Goal: Task Accomplishment & Management: Manage account settings

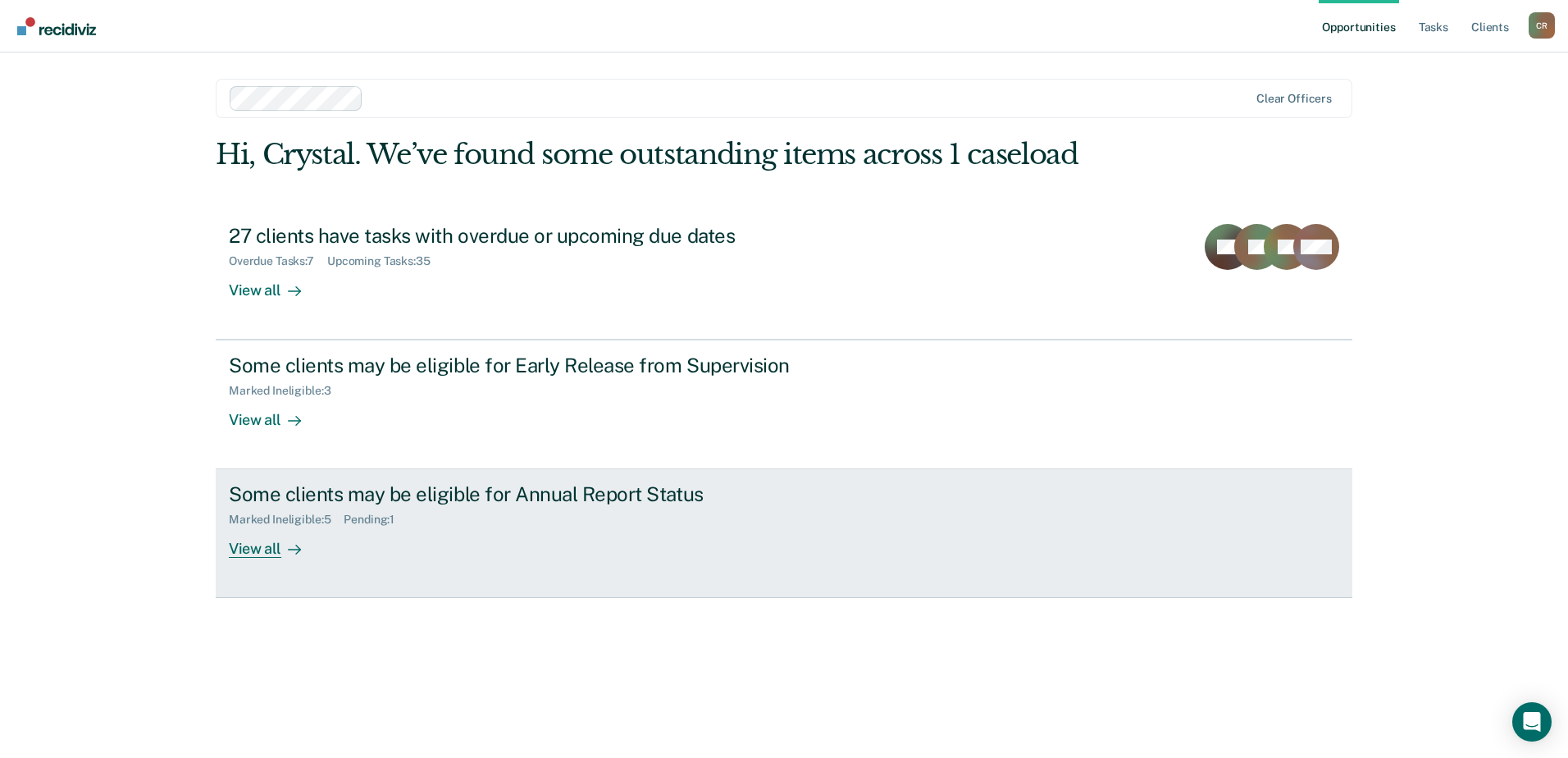
click at [438, 509] on div "Marked Ineligible : 5 Pending : 1" at bounding box center [517, 517] width 576 height 21
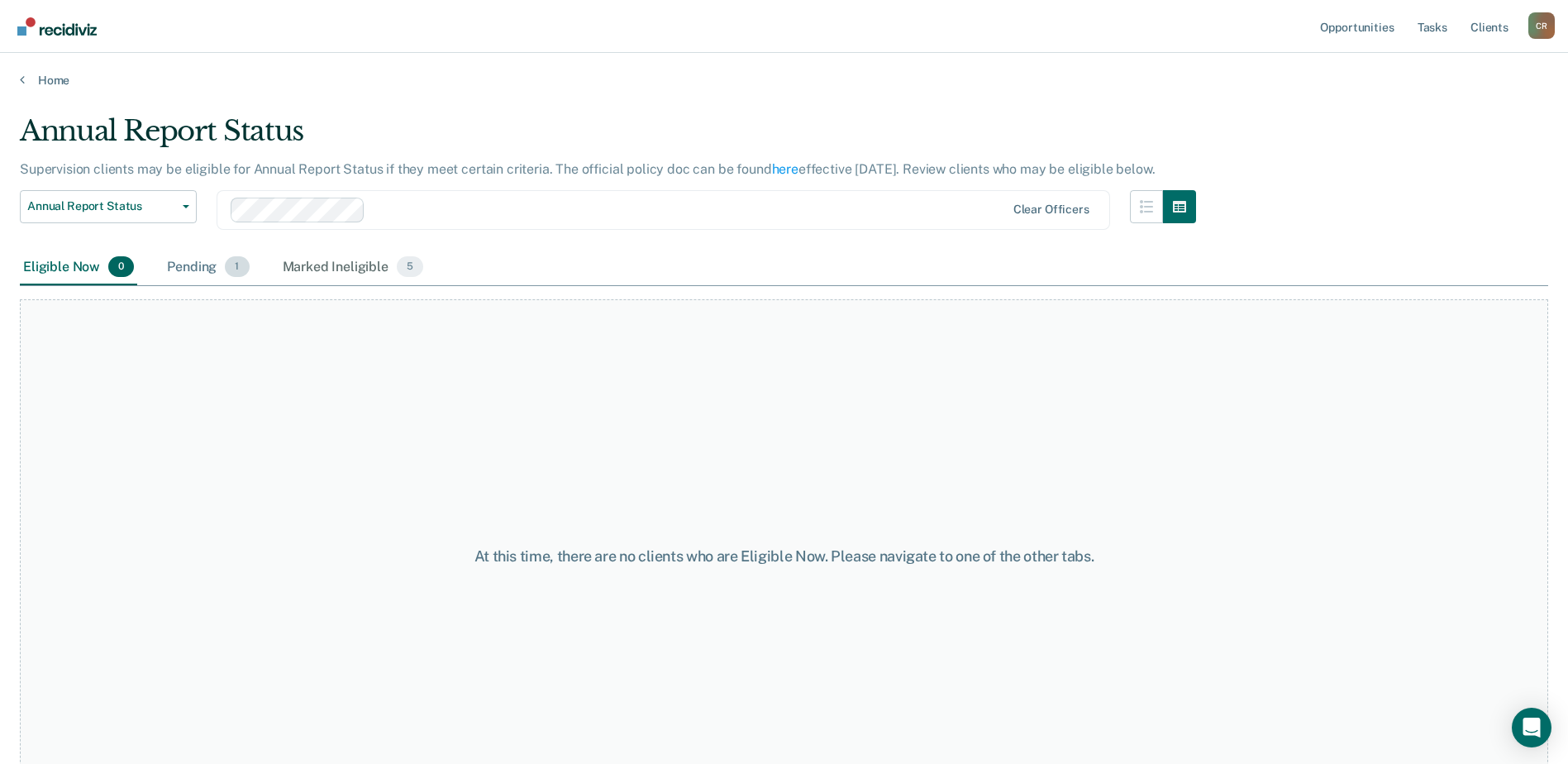
click at [193, 258] on div "Pending 1" at bounding box center [208, 268] width 88 height 36
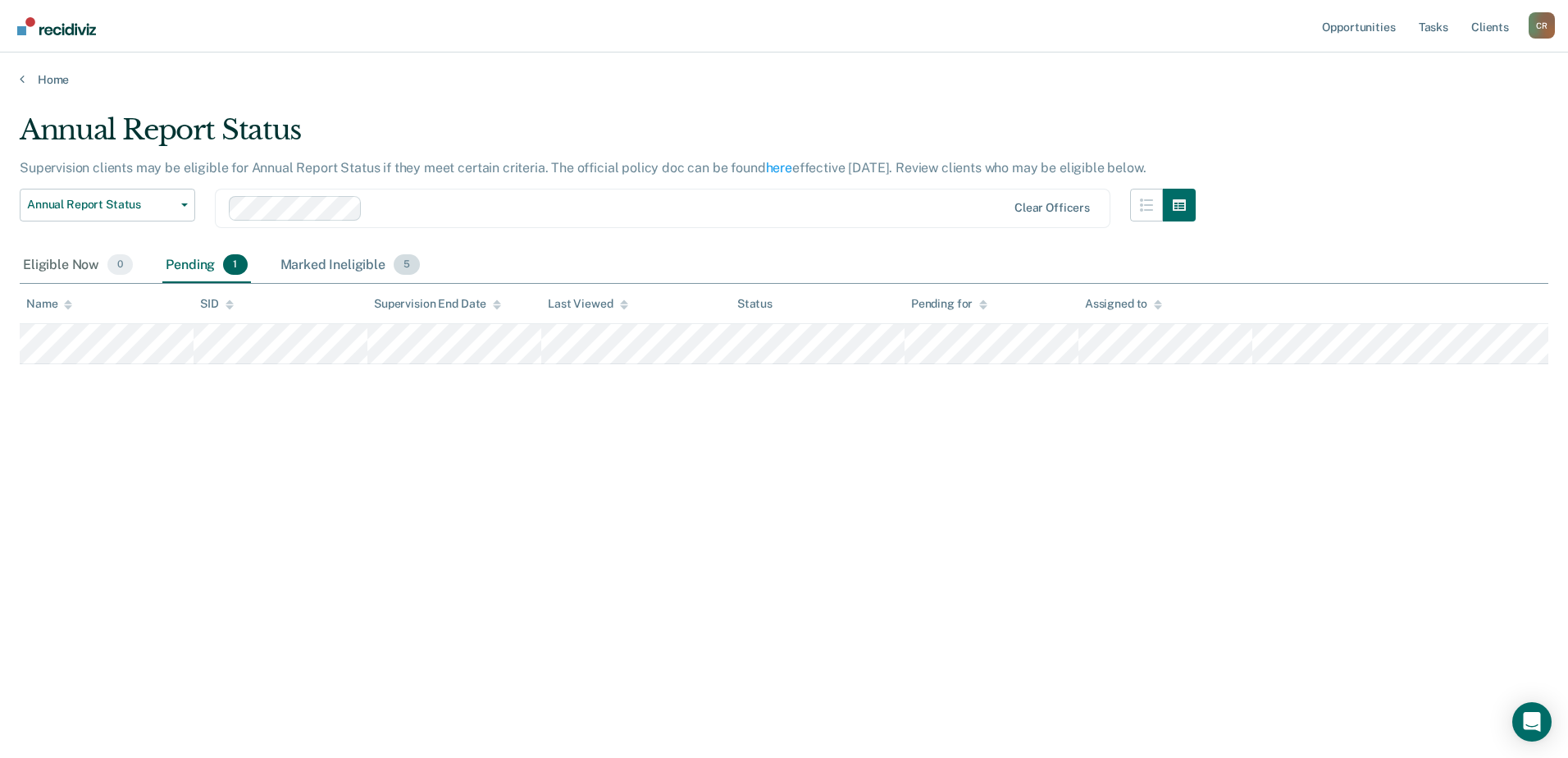
click at [345, 265] on div "Marked Ineligible 5" at bounding box center [350, 266] width 147 height 36
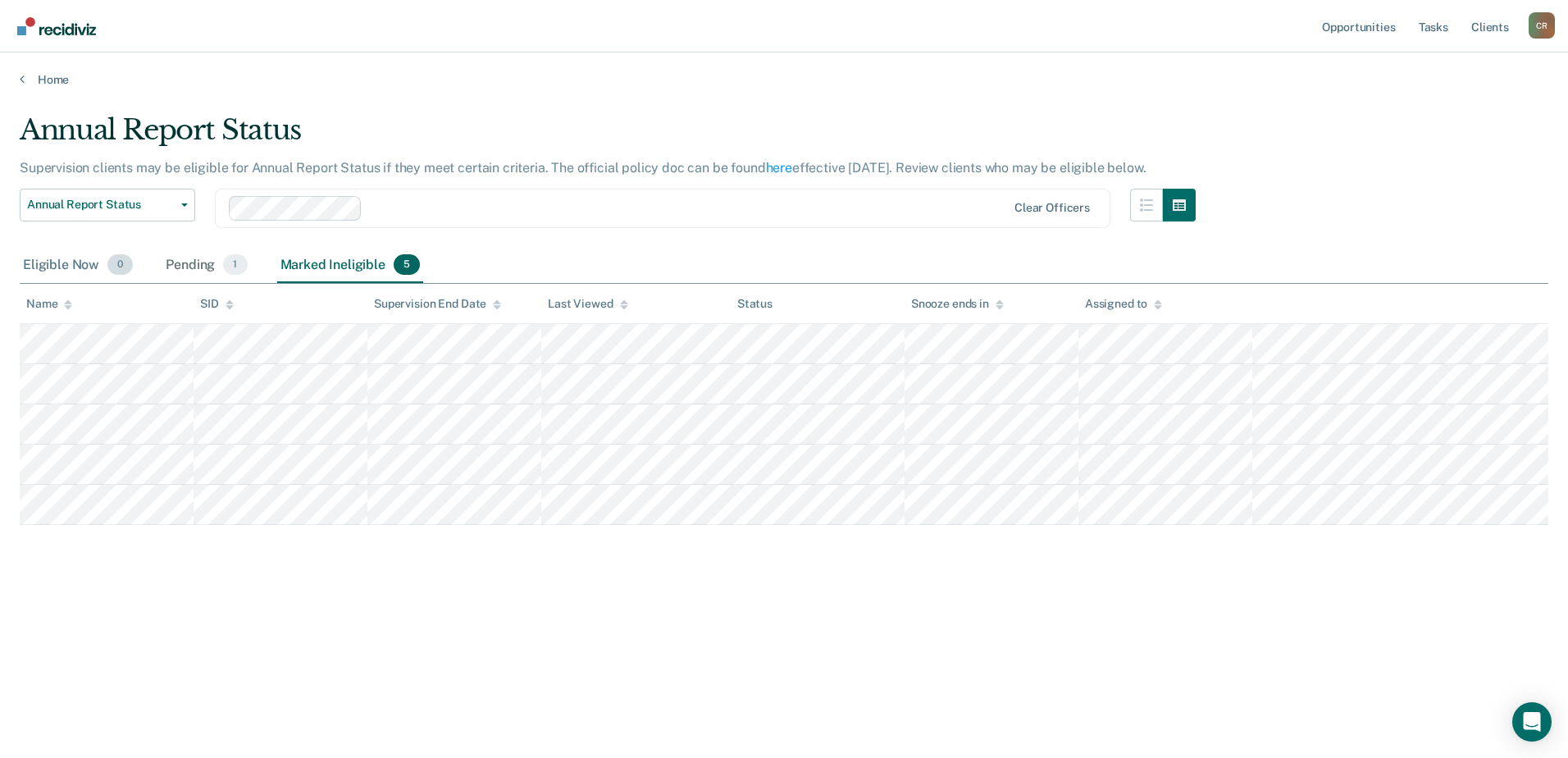
click at [77, 260] on div "Eligible Now 0" at bounding box center [78, 266] width 117 height 36
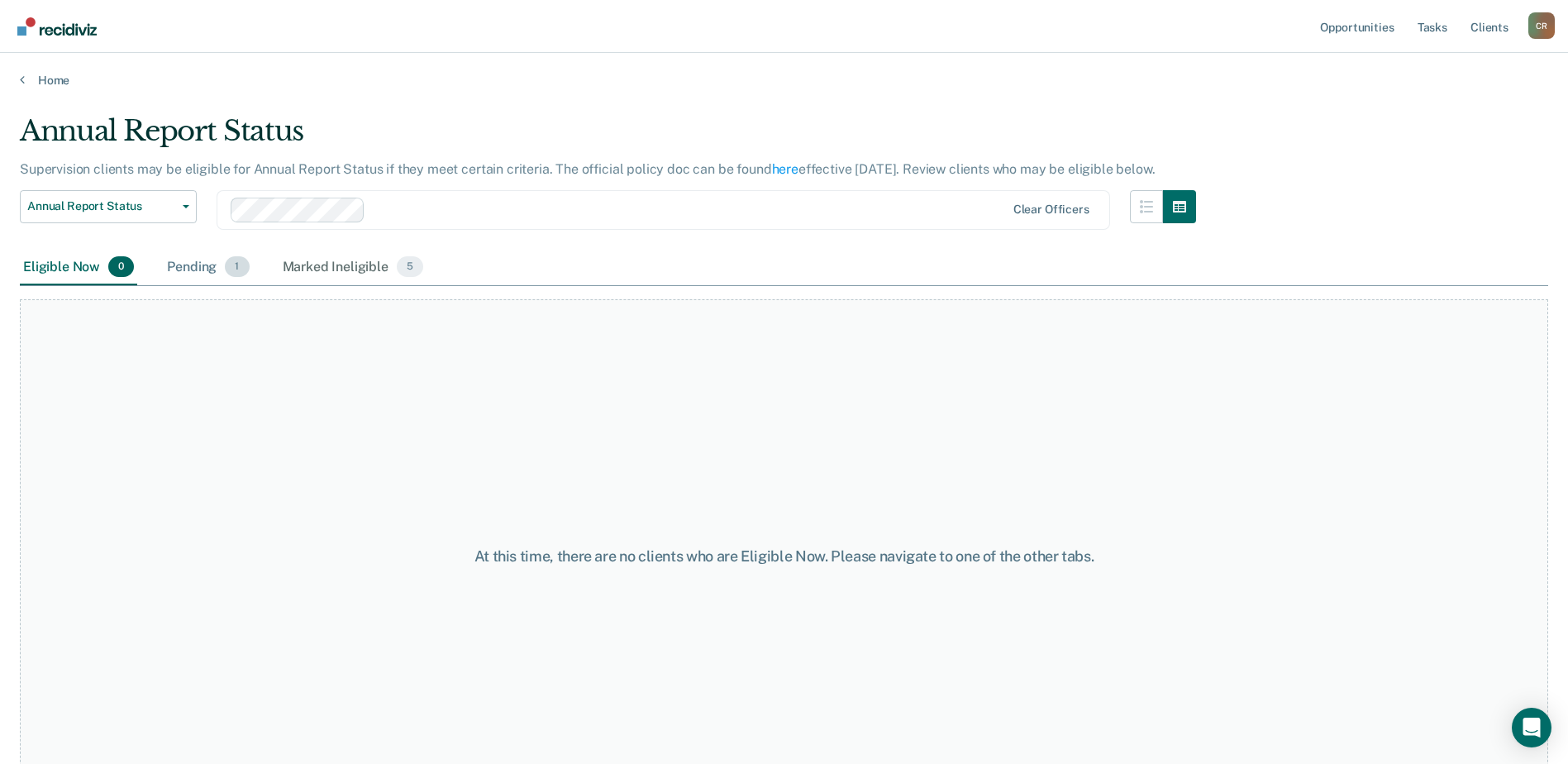
click at [218, 264] on div "Pending 1" at bounding box center [208, 268] width 88 height 36
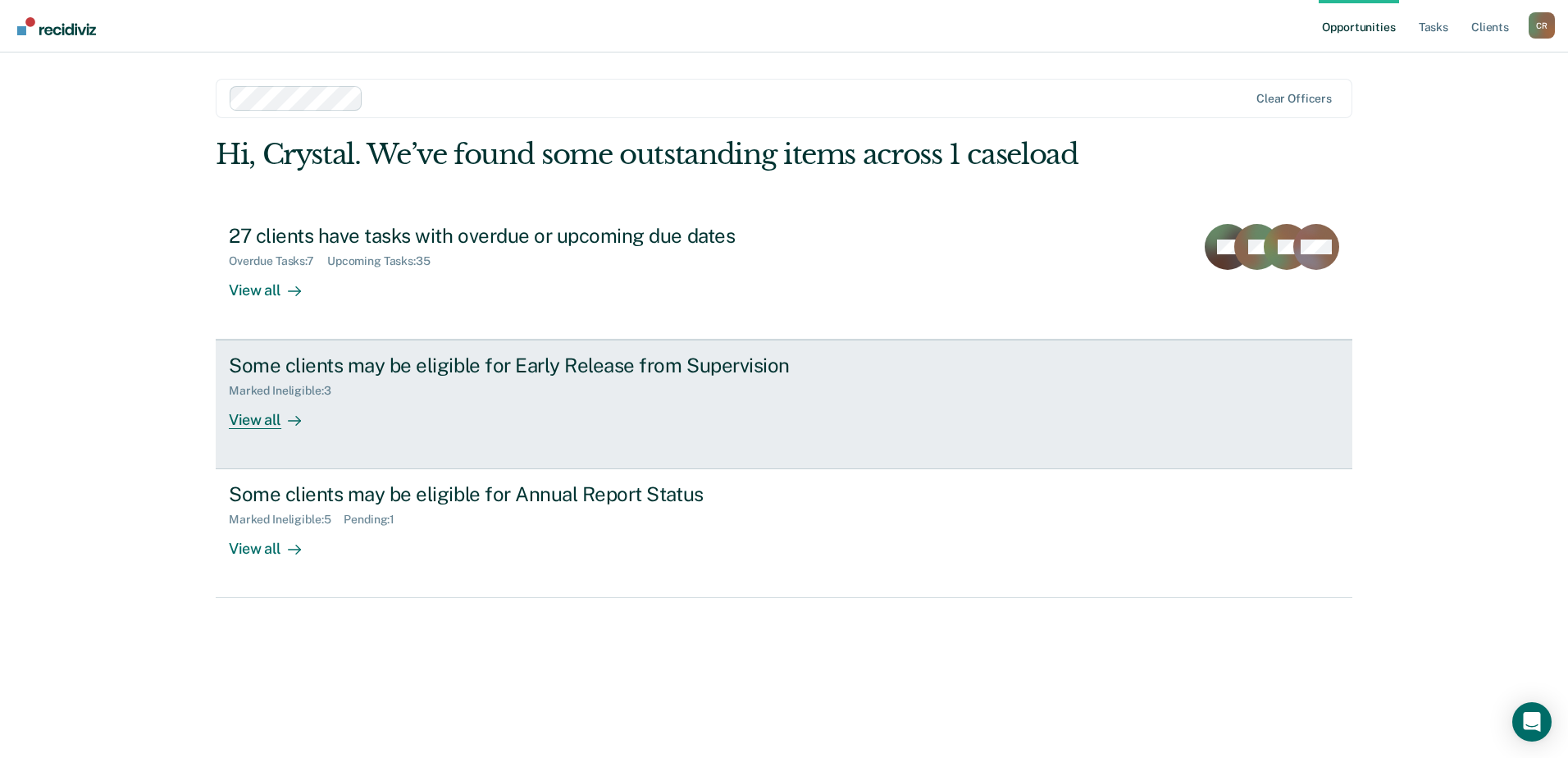
click at [295, 406] on div "View all" at bounding box center [274, 414] width 92 height 32
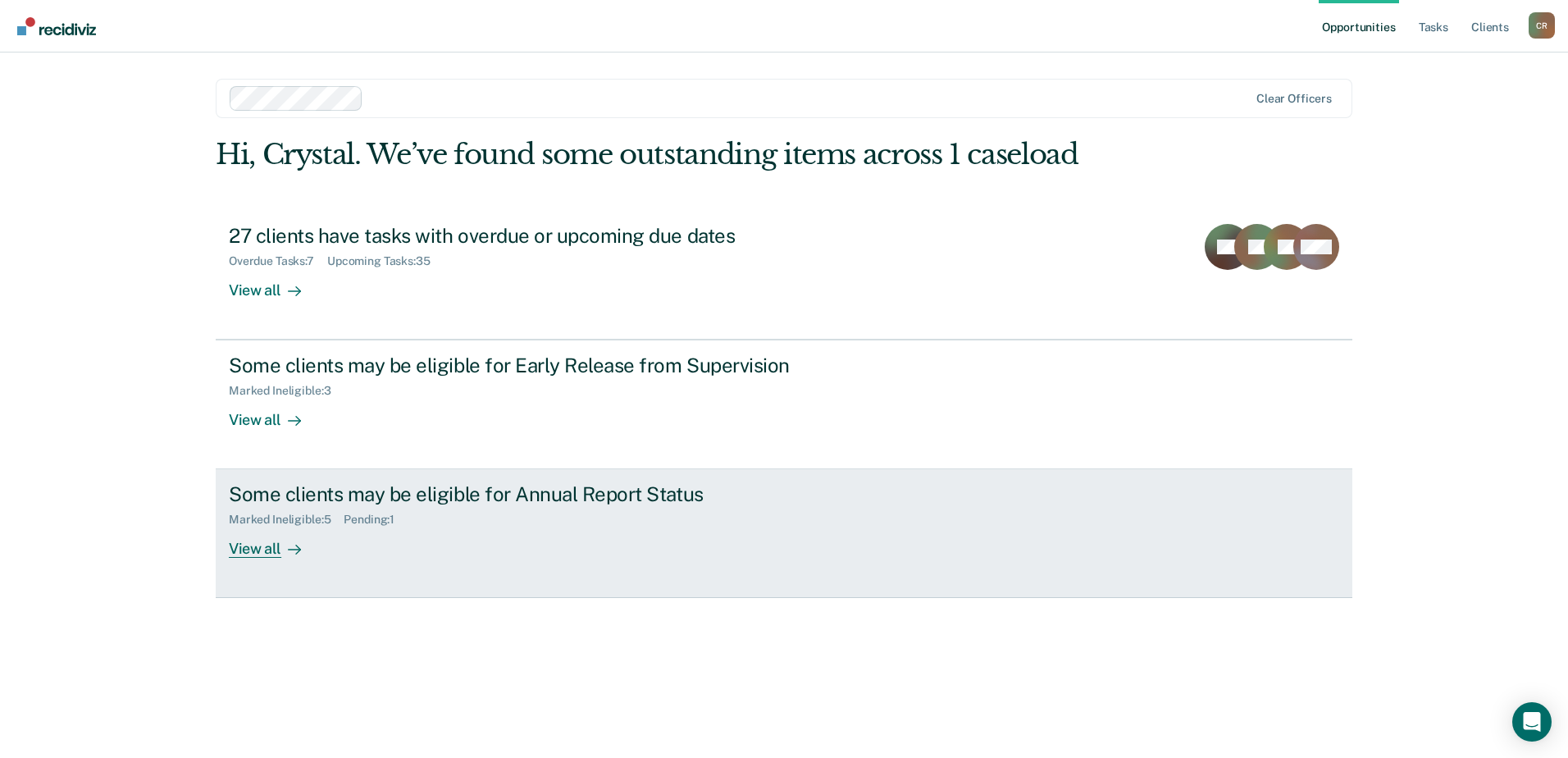
click at [291, 550] on icon at bounding box center [294, 550] width 12 height 0
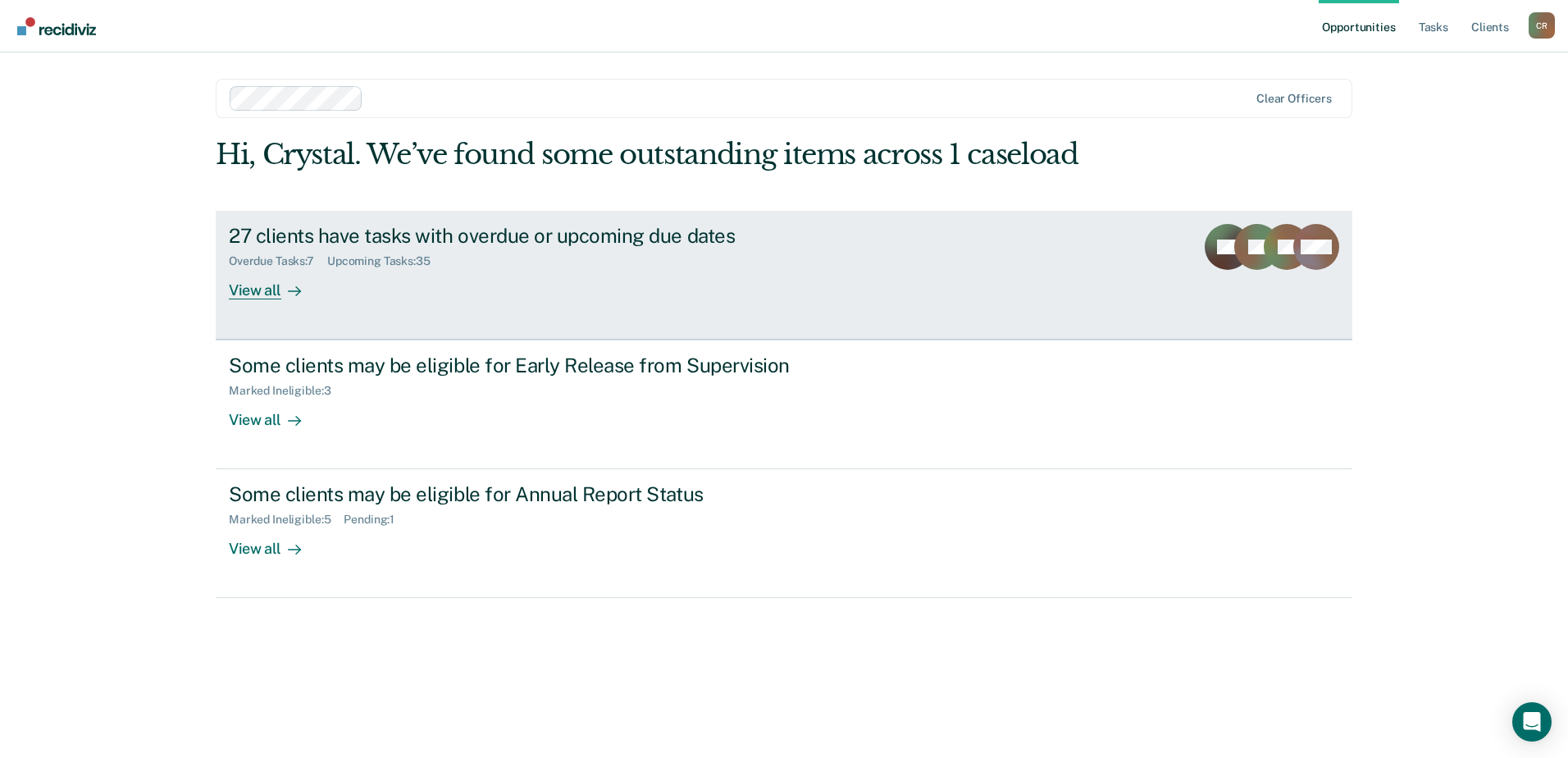
click at [443, 232] on div "27 clients have tasks with overdue or upcoming due dates" at bounding box center [517, 236] width 576 height 24
